Goal: Information Seeking & Learning: Learn about a topic

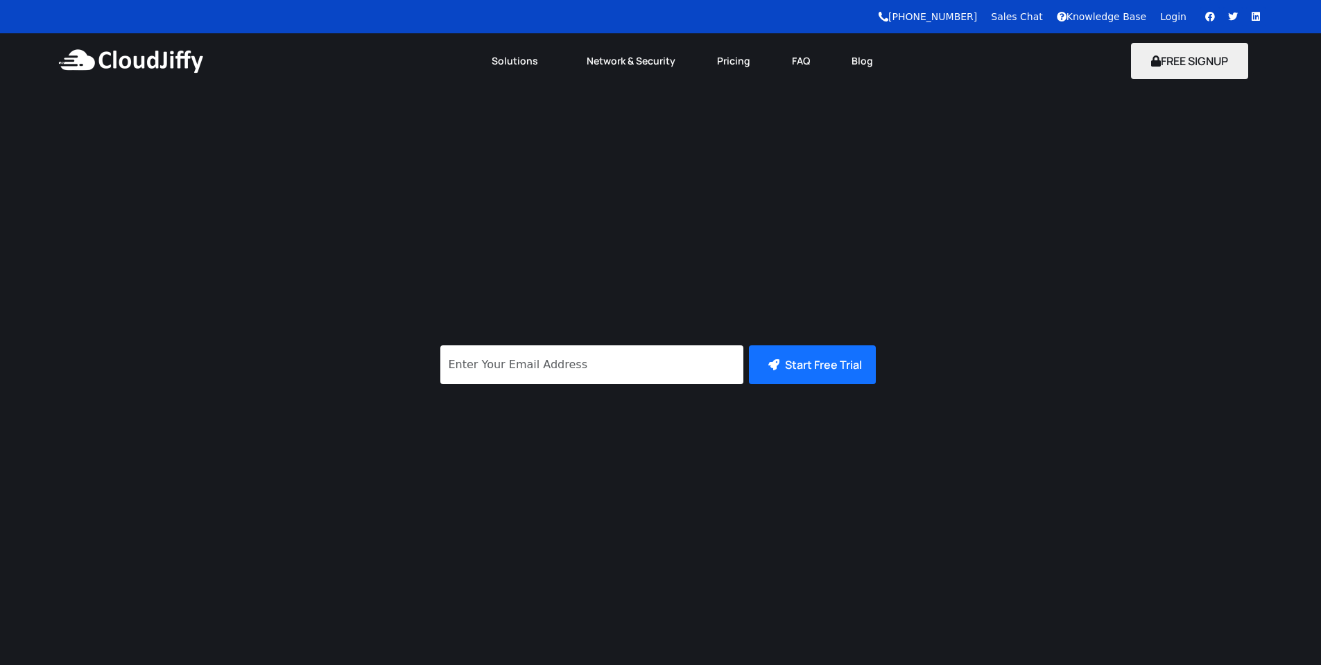
click at [323, 209] on div "Cloud Computing, Simplified Get 14 days free trial. No credit card required! Su…" at bounding box center [660, 416] width 1321 height 655
